Goal: Information Seeking & Learning: Learn about a topic

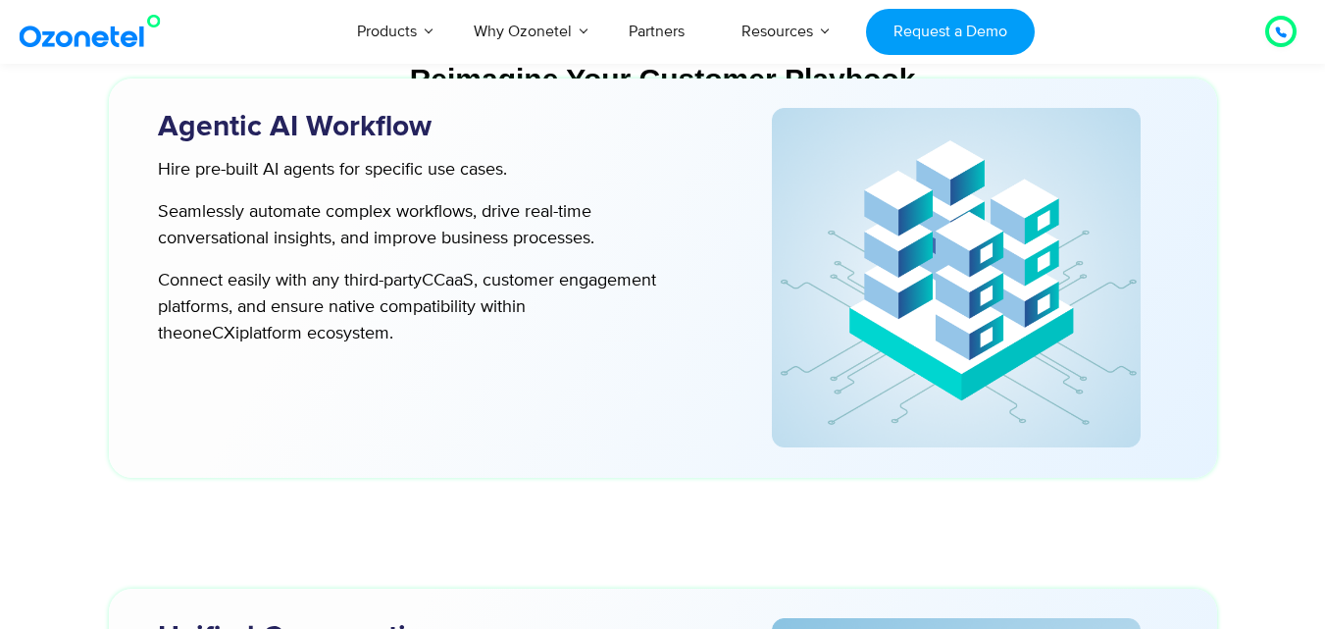
scroll to position [5494, 0]
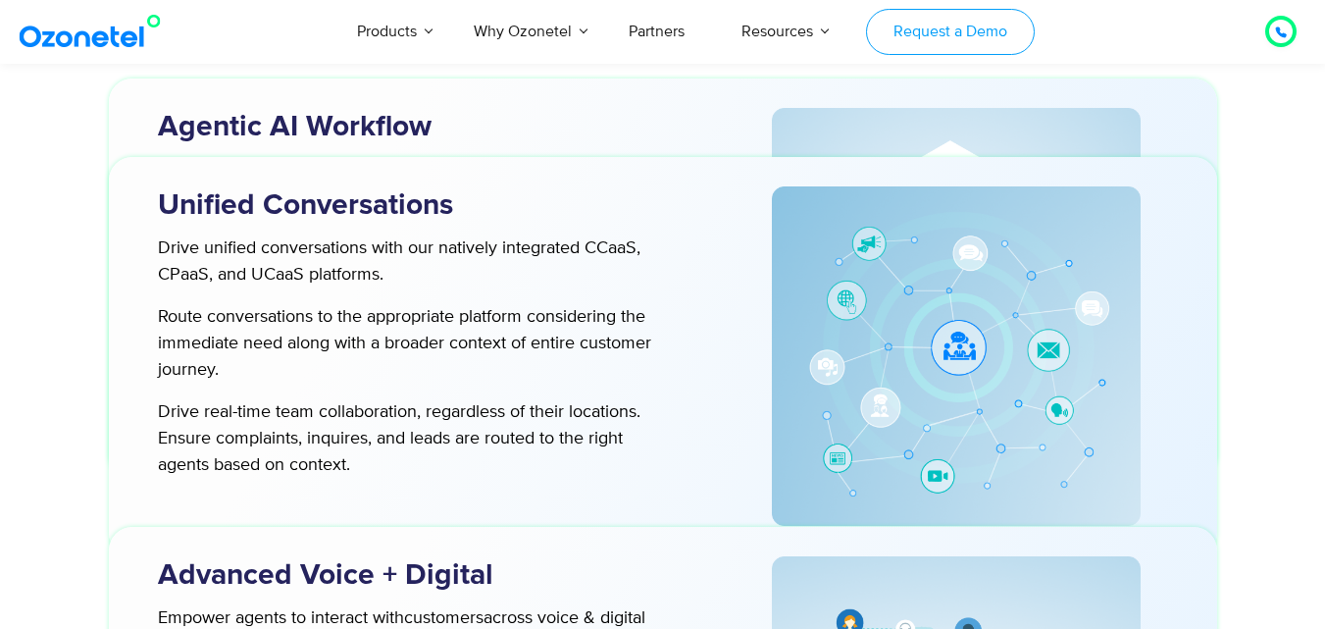
click at [964, 34] on link "Request a Demo" at bounding box center [950, 32] width 168 height 46
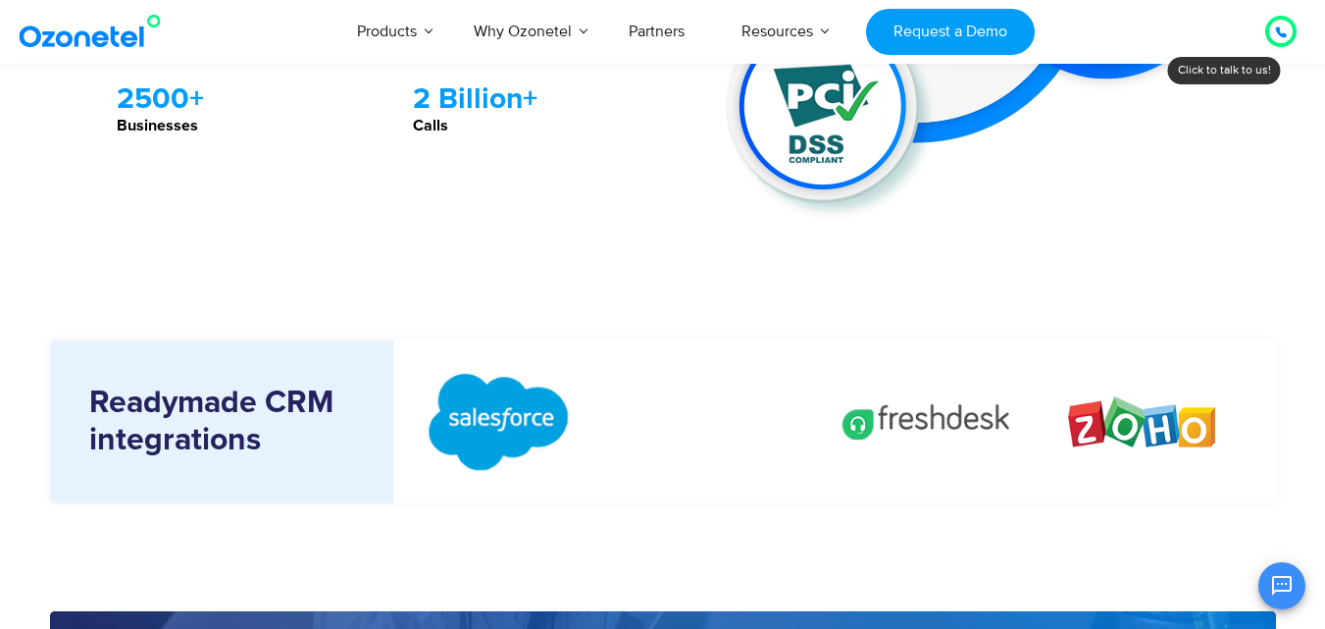
scroll to position [2060, 0]
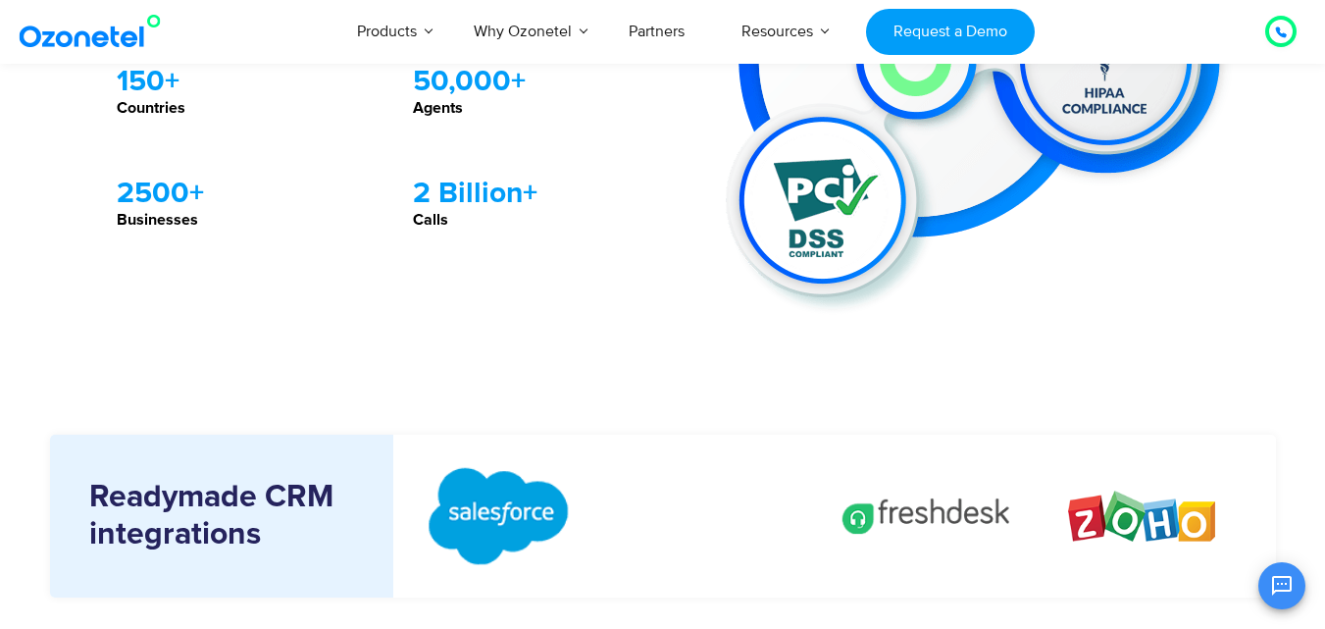
click at [1278, 30] on icon at bounding box center [1281, 32] width 10 height 10
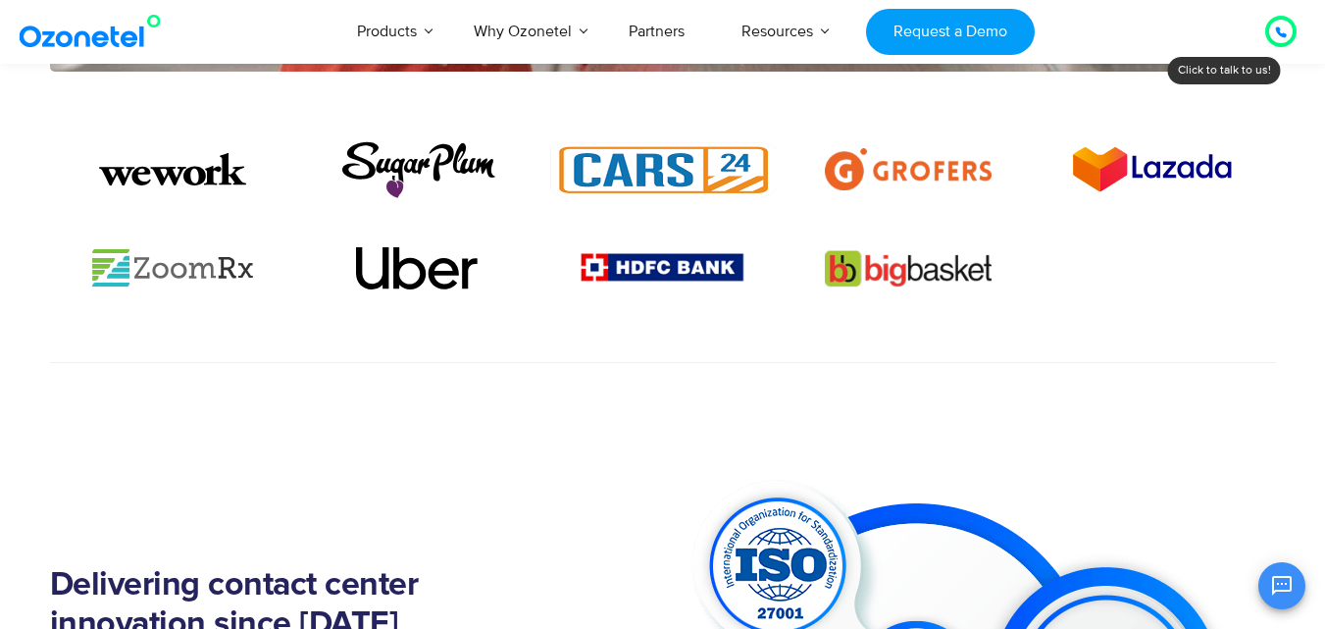
scroll to position [1373, 0]
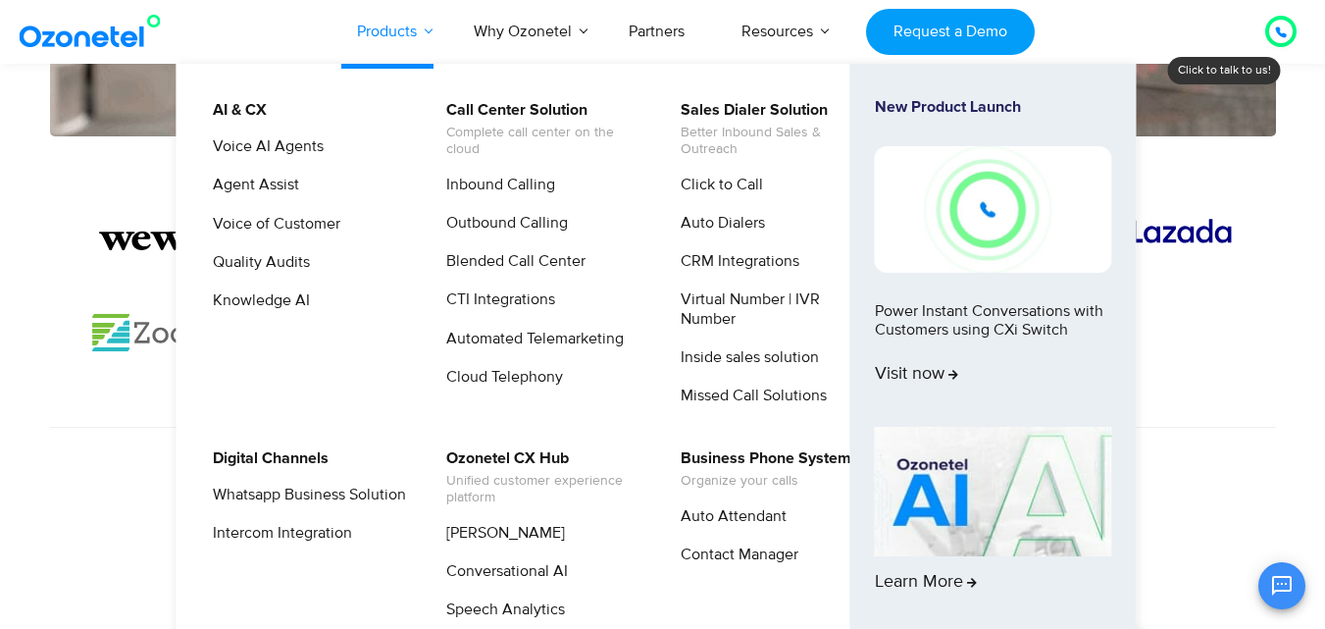
click at [422, 34] on link "Products" at bounding box center [387, 31] width 117 height 65
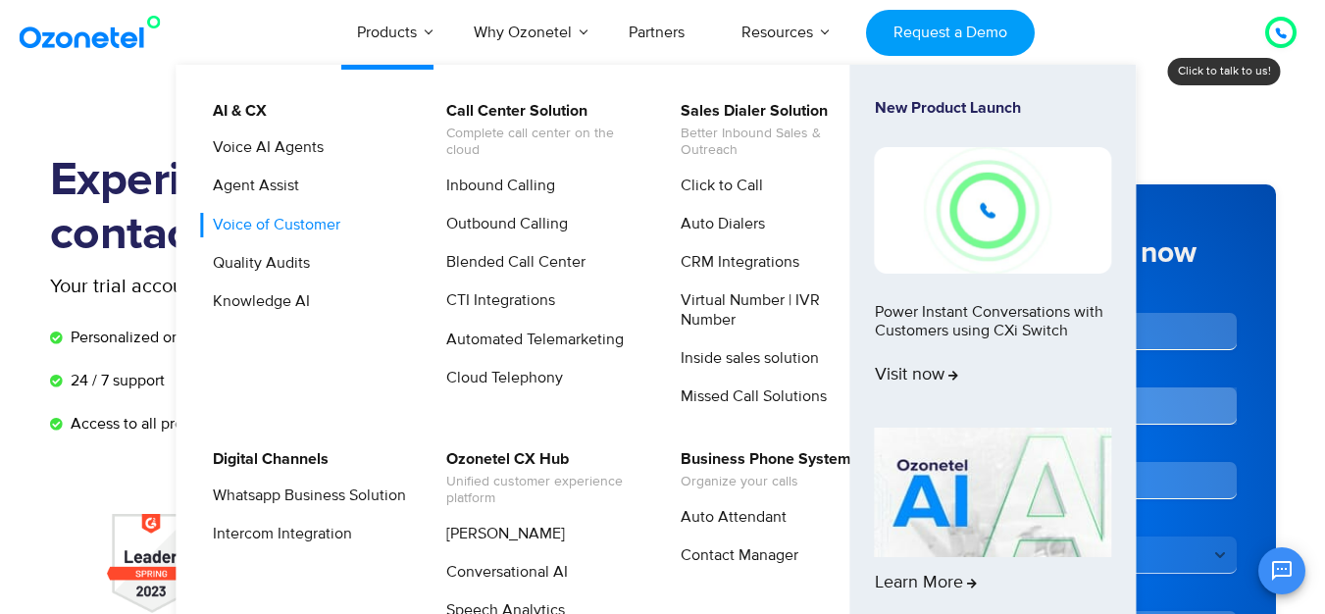
click at [279, 217] on link "Voice of Customer" at bounding box center [271, 225] width 143 height 25
